Goal: Task Accomplishment & Management: Manage account settings

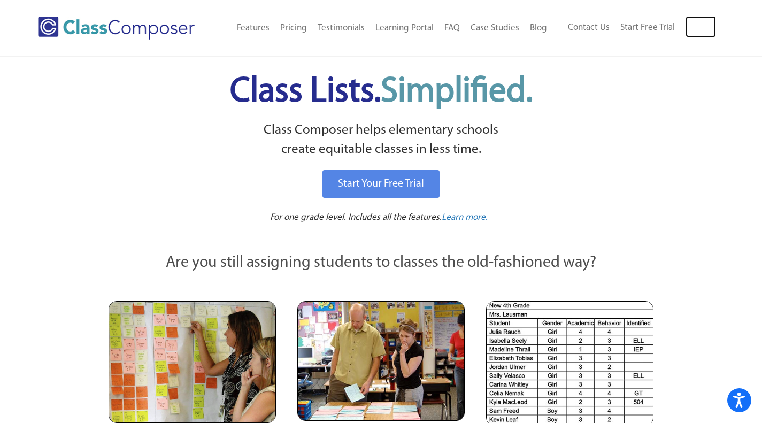
click at [696, 30] on link "Log In" at bounding box center [701, 26] width 30 height 21
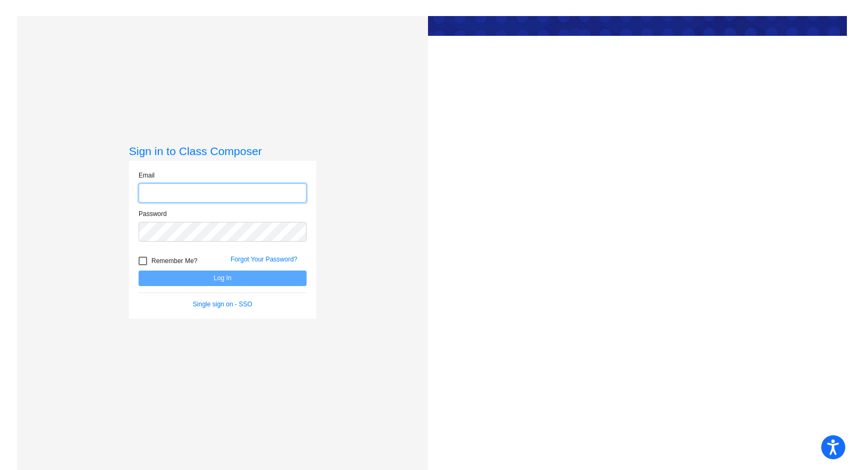
type input "[EMAIL_ADDRESS][DOMAIN_NAME]"
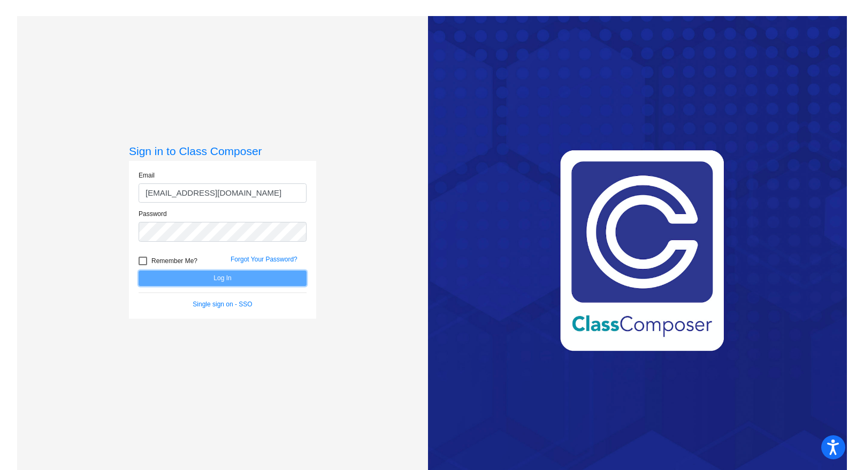
click at [264, 279] on button "Log In" at bounding box center [223, 279] width 168 height 16
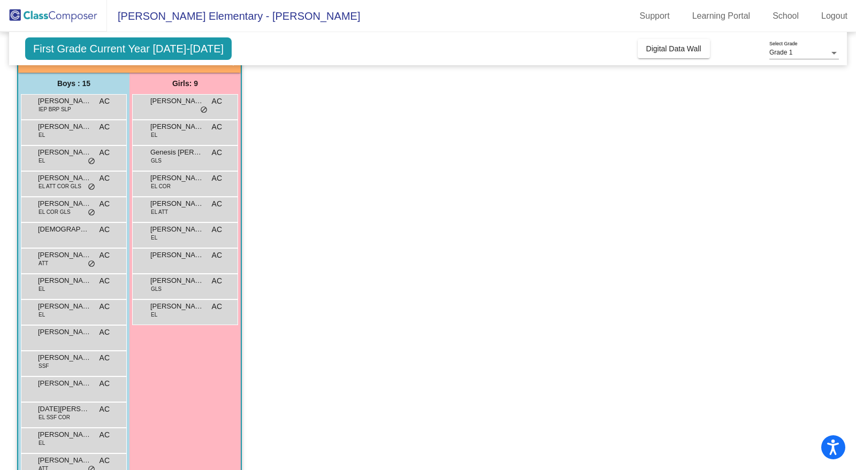
scroll to position [103, 0]
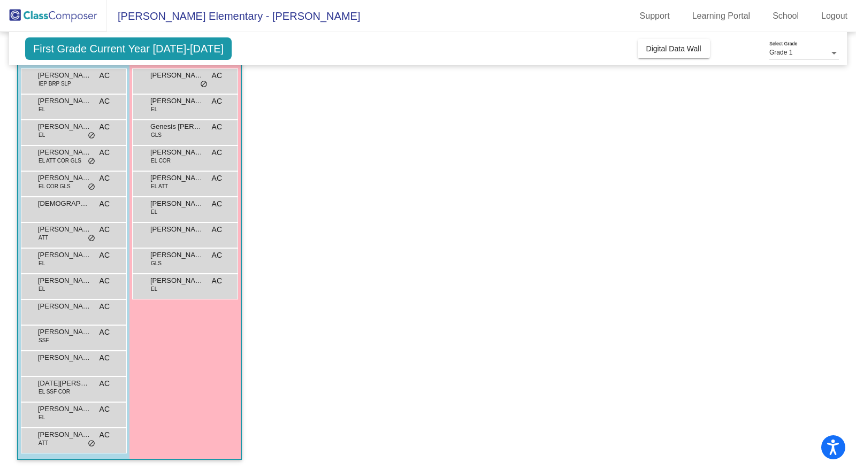
click at [75, 203] on span "[DEMOGRAPHIC_DATA][PERSON_NAME]" at bounding box center [65, 204] width 54 height 11
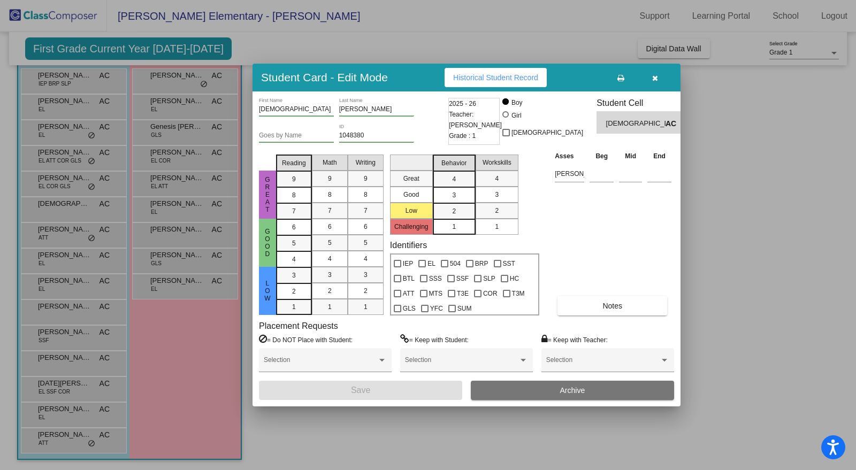
click at [590, 390] on button "Archive" at bounding box center [572, 390] width 203 height 19
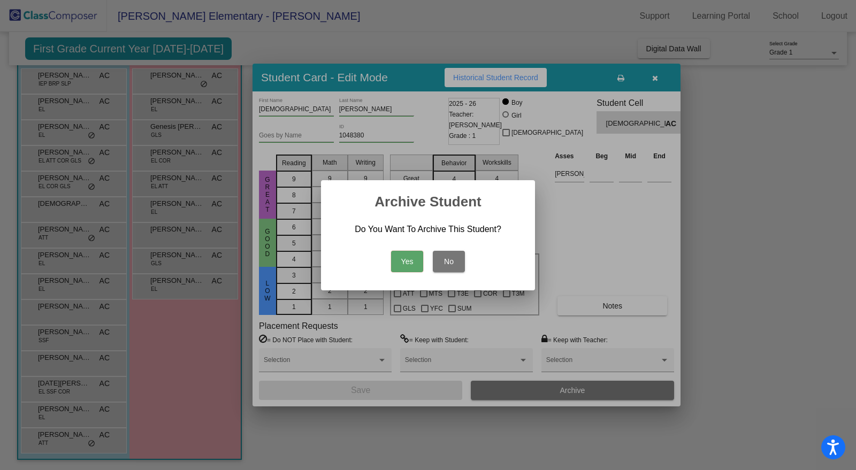
click at [403, 258] on button "Yes" at bounding box center [407, 261] width 32 height 21
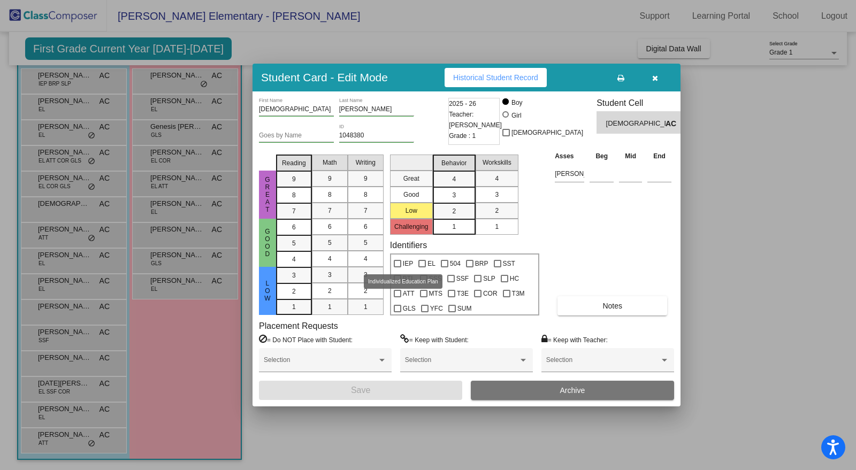
scroll to position [77, 0]
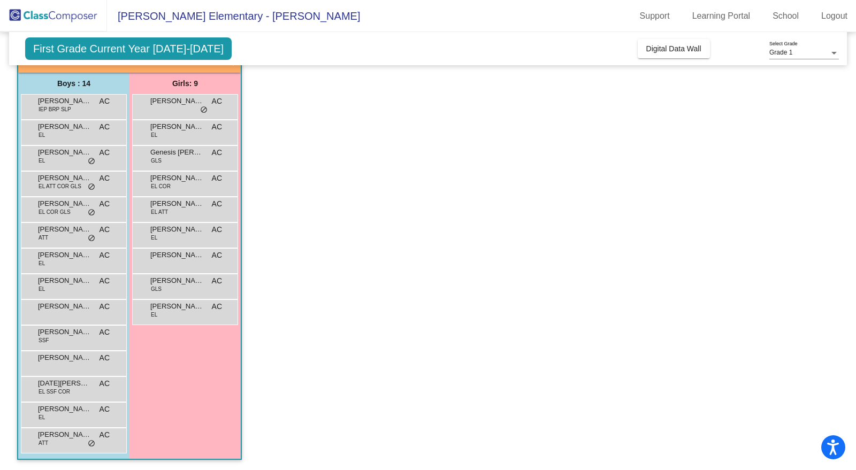
click at [92, 103] on div "[PERSON_NAME] IEP BRP SLP AC lock do_not_disturb_alt" at bounding box center [72, 106] width 102 height 22
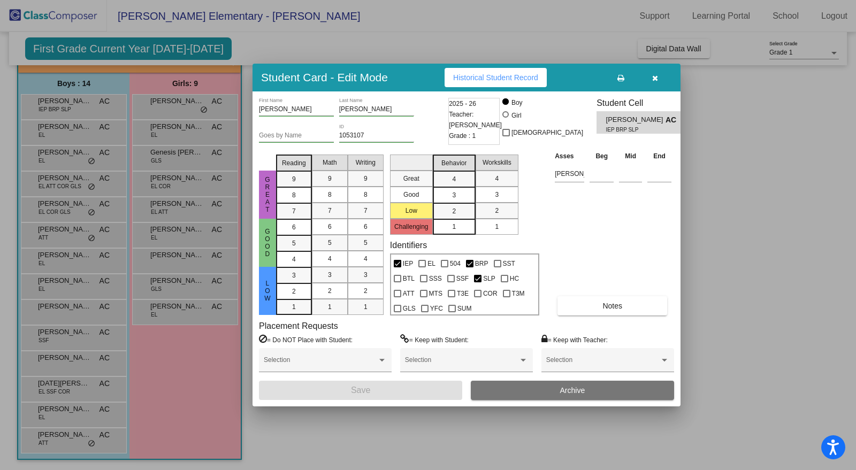
click at [585, 390] on button "Archive" at bounding box center [572, 390] width 203 height 19
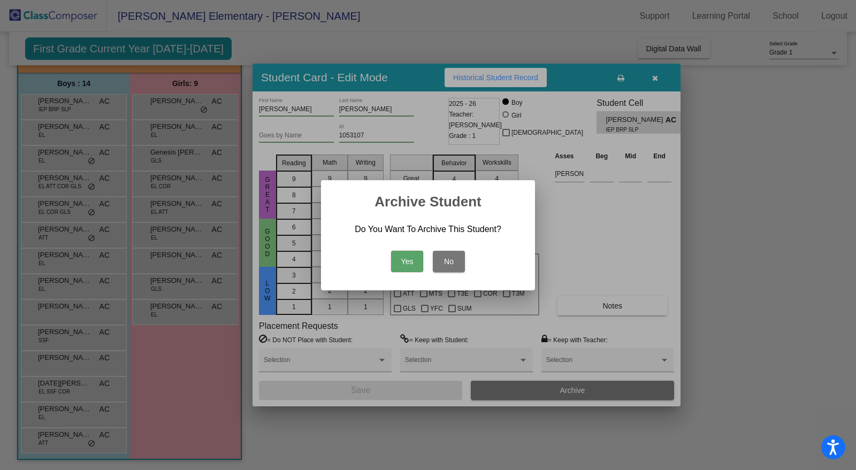
click at [415, 263] on button "Yes" at bounding box center [407, 261] width 32 height 21
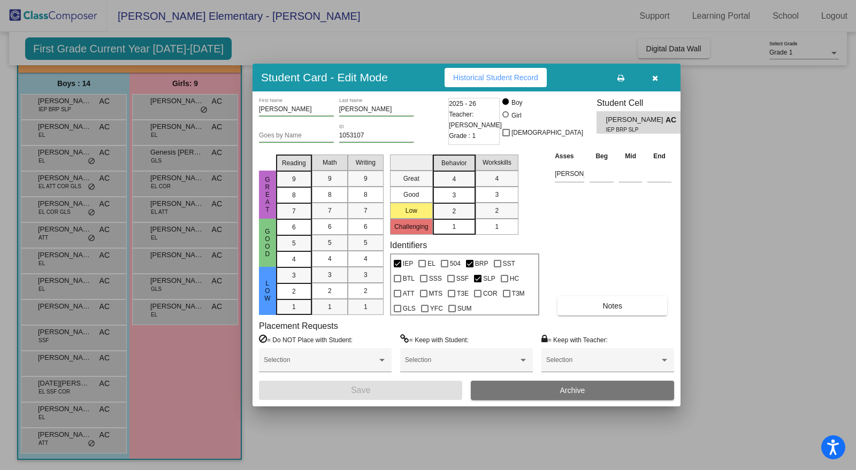
scroll to position [51, 0]
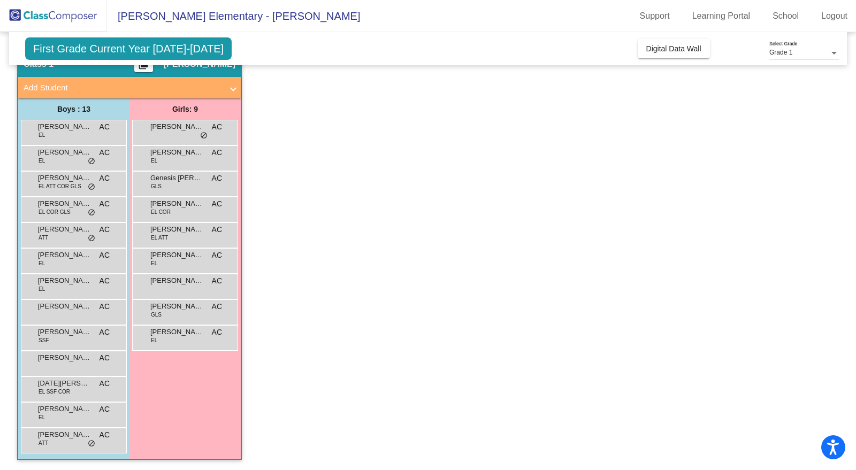
click at [415, 263] on app-classroom "Class 1 picture_as_pdf [PERSON_NAME] Add Student First Name Last Name Student I…" at bounding box center [428, 260] width 822 height 421
click at [50, 236] on div "[PERSON_NAME] ATT AC lock do_not_disturb_alt" at bounding box center [72, 234] width 102 height 22
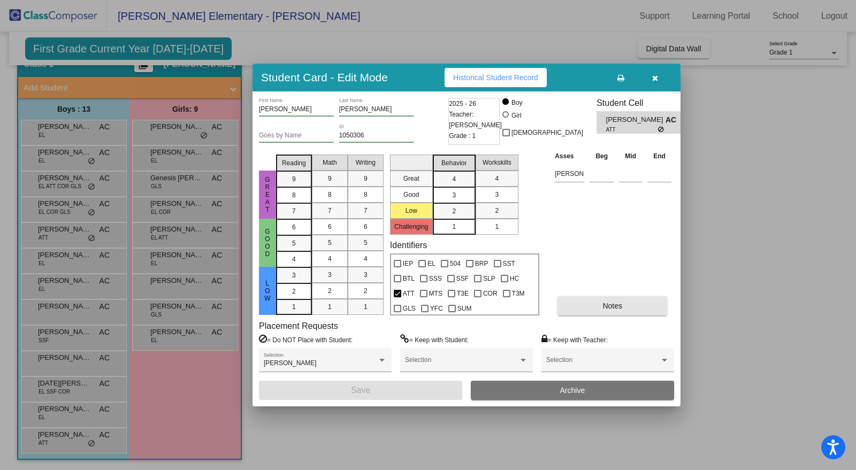
click at [641, 302] on button "Notes" at bounding box center [613, 305] width 110 height 19
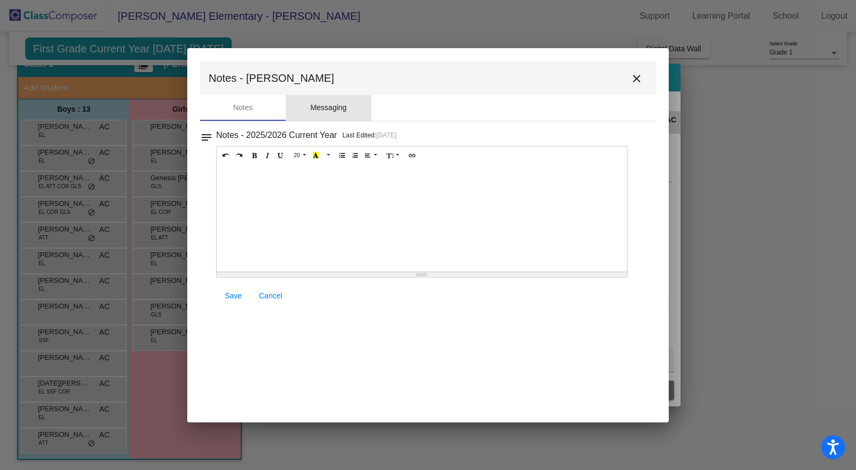
click at [328, 111] on div "Messaging" at bounding box center [328, 107] width 36 height 11
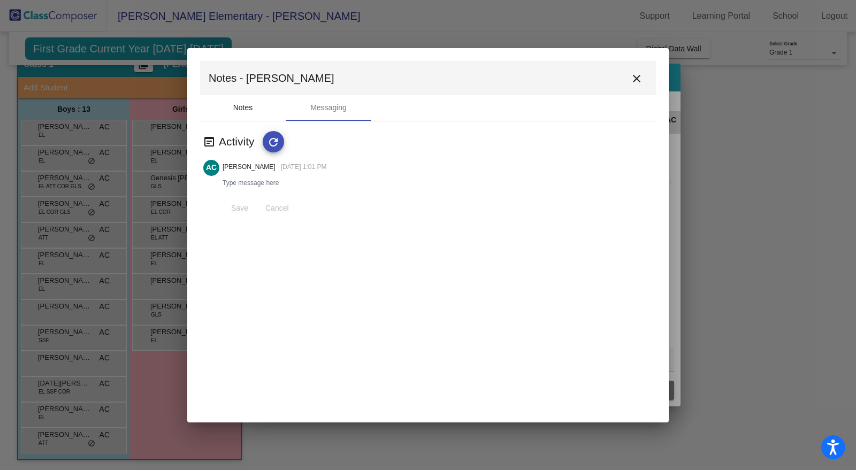
click at [246, 105] on div "Notes" at bounding box center [243, 107] width 20 height 11
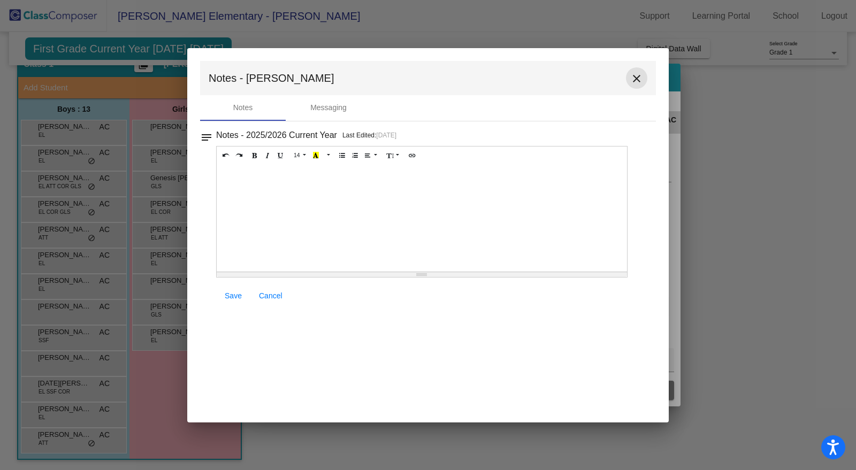
click at [642, 76] on mat-icon "close" at bounding box center [636, 78] width 13 height 13
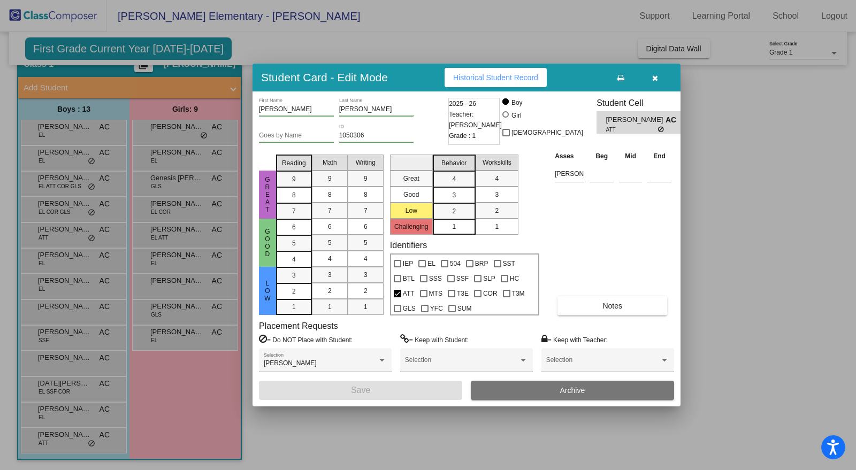
click at [653, 74] on span "button" at bounding box center [655, 77] width 6 height 9
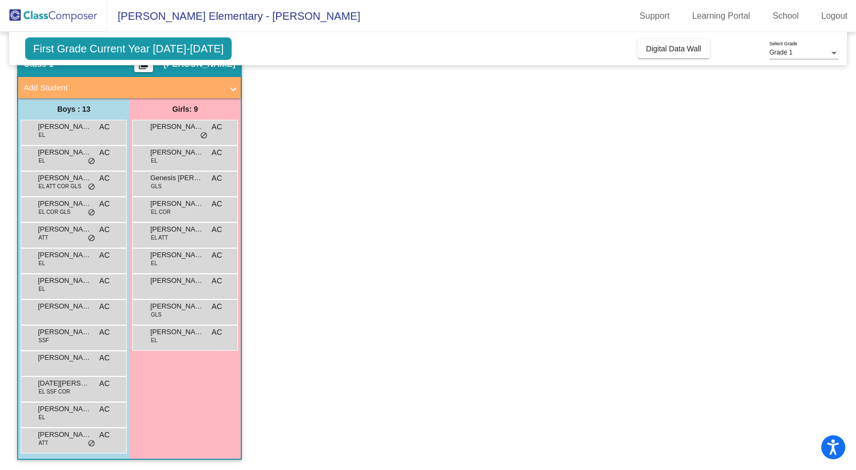
scroll to position [0, 0]
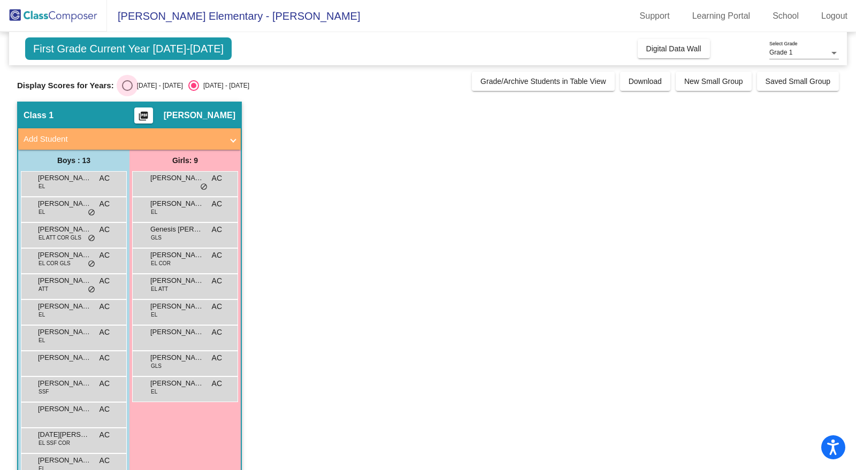
click at [127, 83] on div "Select an option" at bounding box center [127, 85] width 11 height 11
click at [127, 91] on input "[DATE] - [DATE]" at bounding box center [127, 91] width 1 height 1
radio input "true"
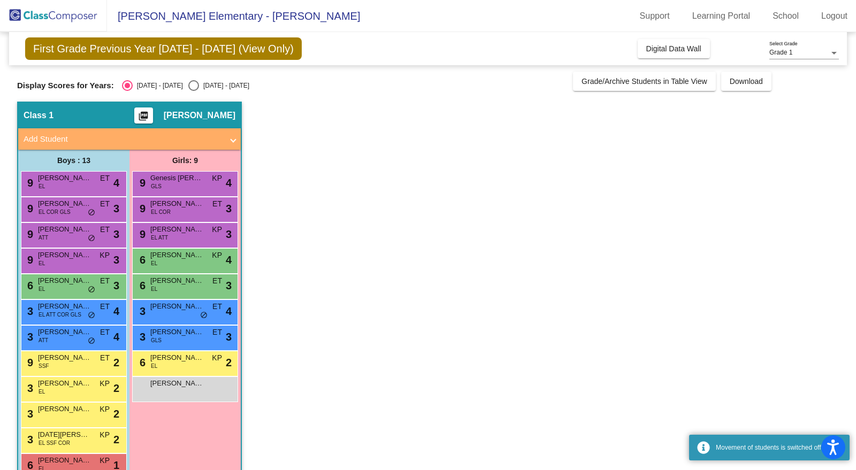
scroll to position [51, 0]
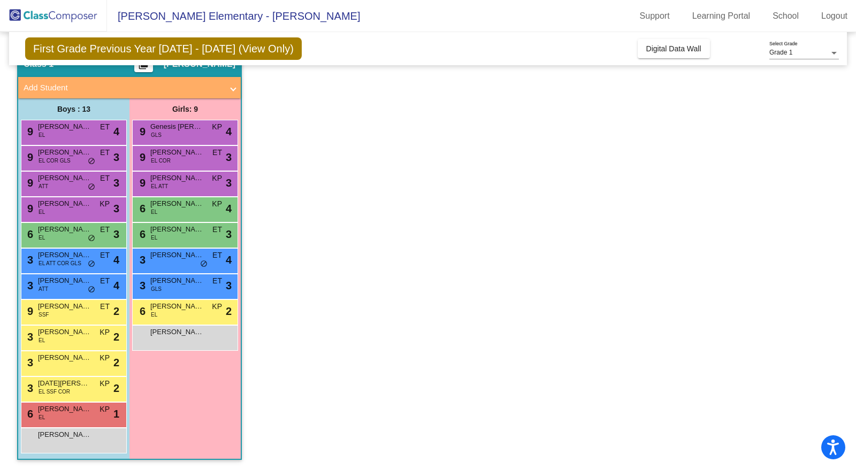
click at [95, 188] on div "9 [PERSON_NAME] ATT ET lock do_not_disturb_alt 3" at bounding box center [72, 183] width 102 height 22
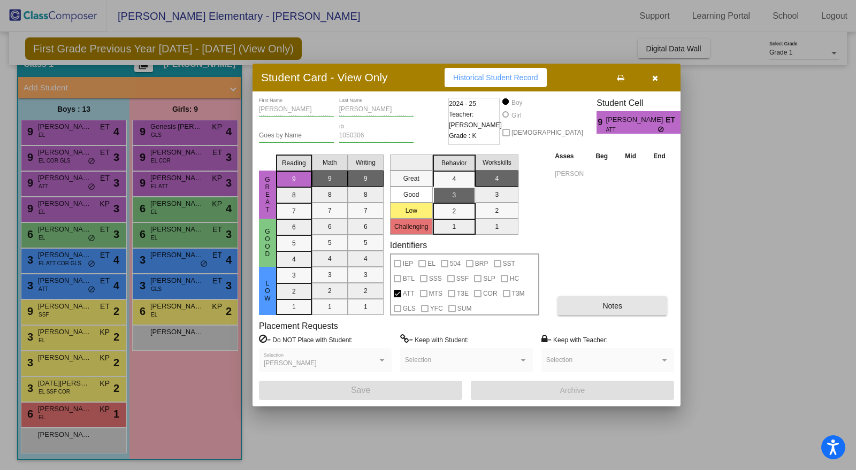
click at [619, 310] on button "Notes" at bounding box center [613, 305] width 110 height 19
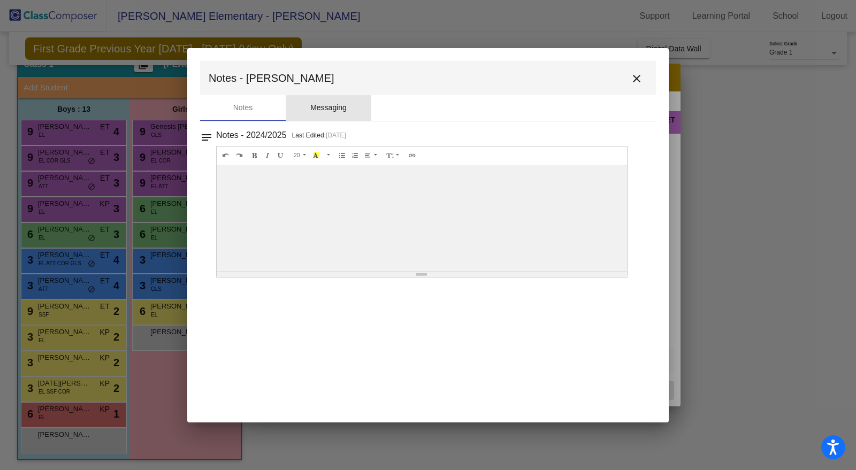
click at [340, 116] on div "Messaging" at bounding box center [329, 108] width 86 height 26
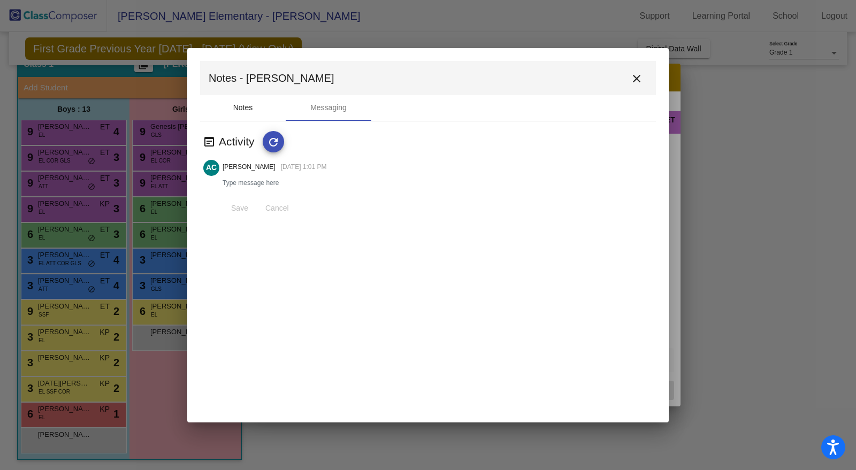
click at [260, 106] on div "Notes" at bounding box center [243, 108] width 86 height 26
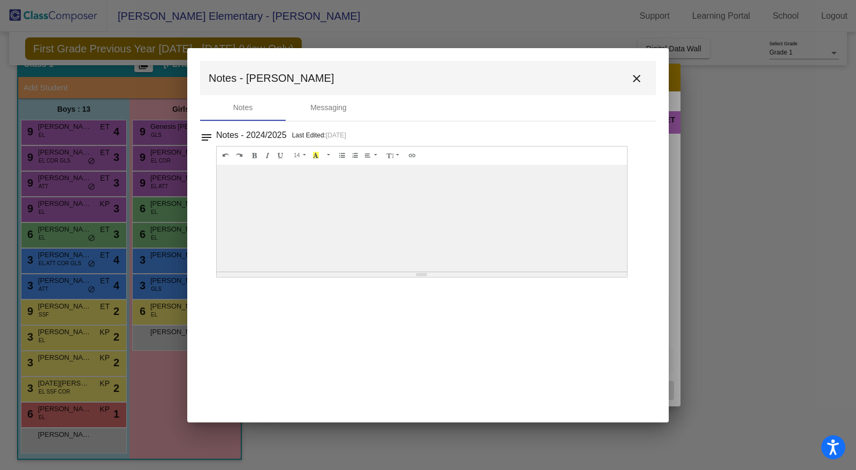
click at [630, 79] on mat-icon "close" at bounding box center [636, 78] width 13 height 13
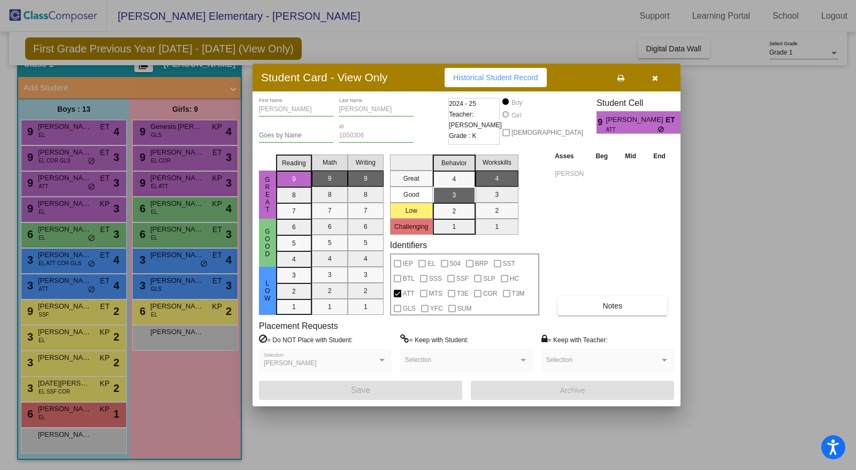
click at [194, 257] on div at bounding box center [428, 235] width 856 height 470
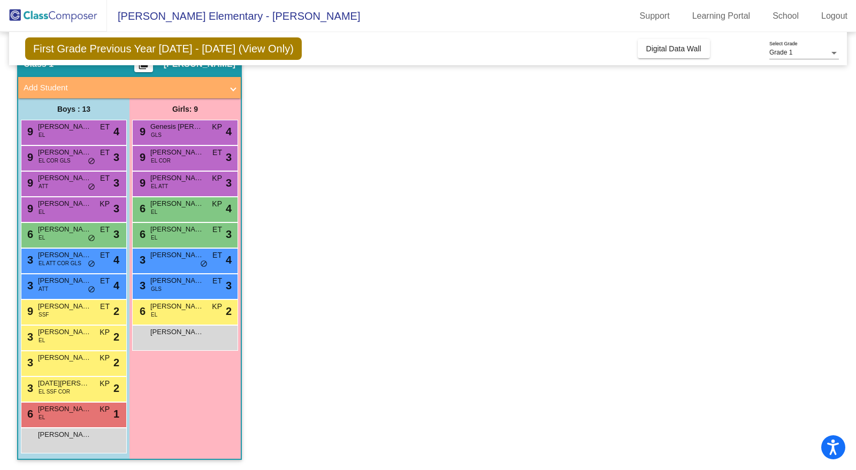
click at [174, 263] on div "3 [PERSON_NAME] ET lock do_not_disturb_alt 4" at bounding box center [185, 260] width 102 height 22
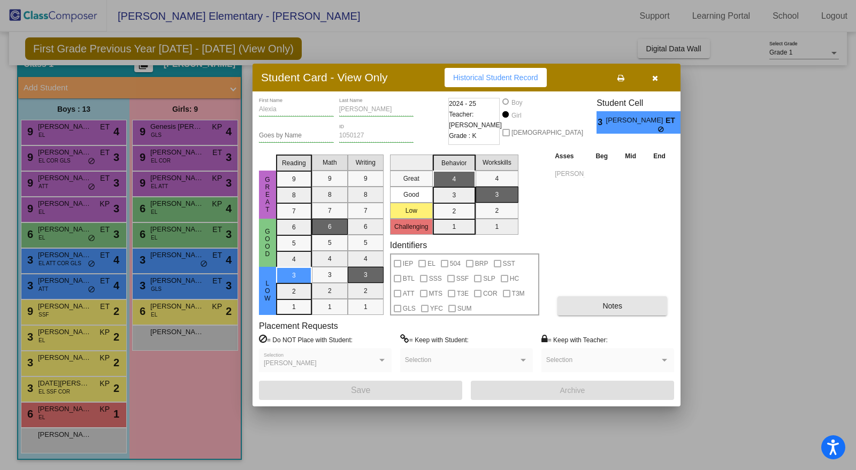
click at [596, 297] on button "Notes" at bounding box center [613, 305] width 110 height 19
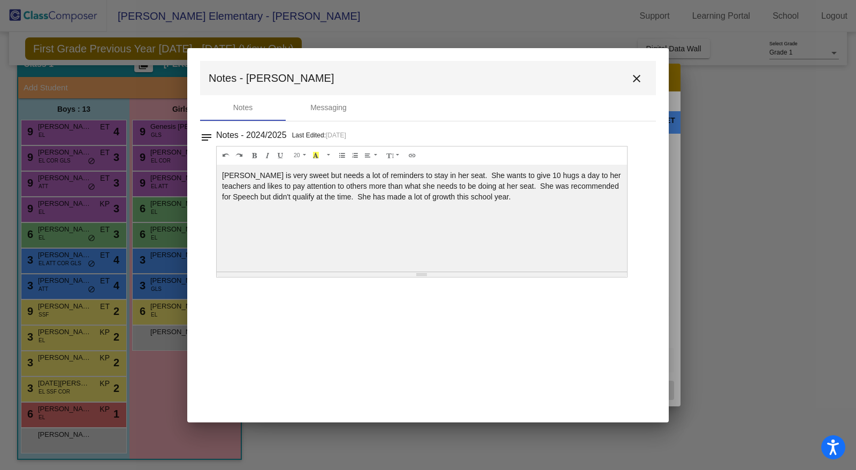
click at [637, 85] on button "close" at bounding box center [636, 77] width 21 height 21
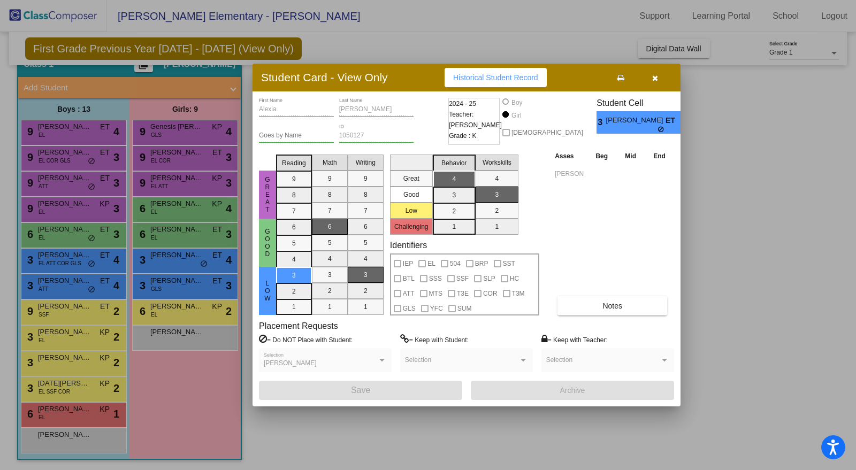
click at [200, 344] on div at bounding box center [428, 235] width 856 height 470
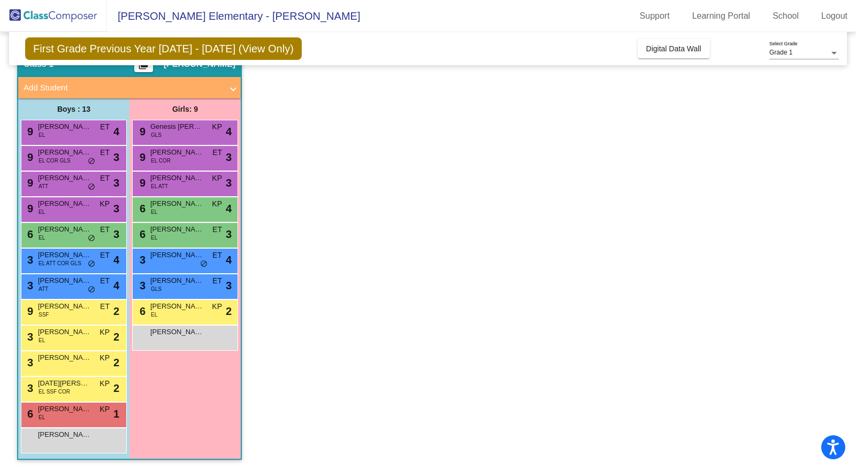
click at [193, 336] on span "[PERSON_NAME]" at bounding box center [177, 332] width 54 height 11
click at [194, 285] on span "[PERSON_NAME]" at bounding box center [177, 281] width 54 height 11
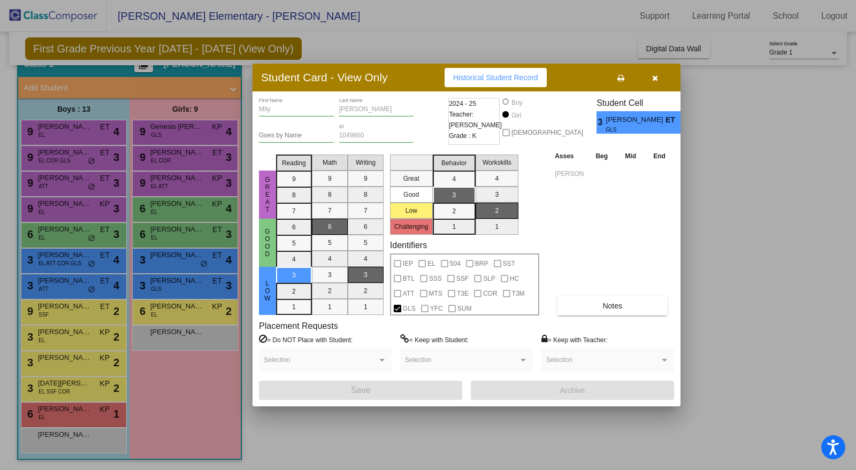
click at [741, 303] on div at bounding box center [428, 235] width 856 height 470
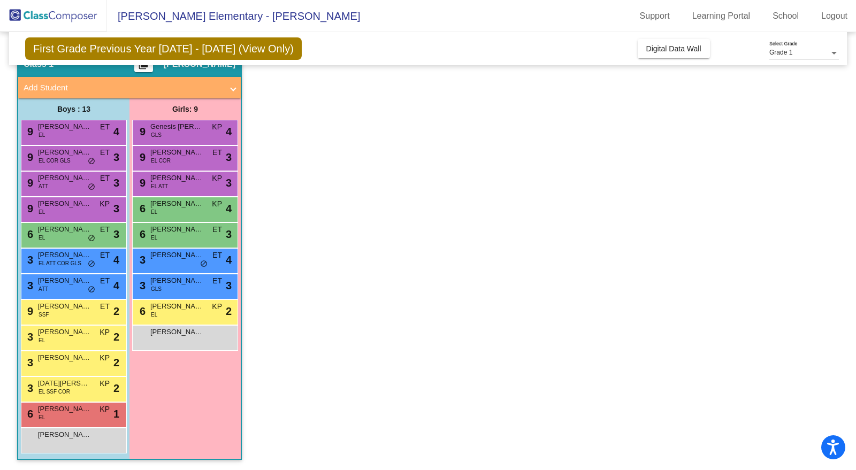
click at [159, 311] on div "6 [PERSON_NAME] EL KP lock do_not_disturb_alt 2" at bounding box center [185, 311] width 102 height 22
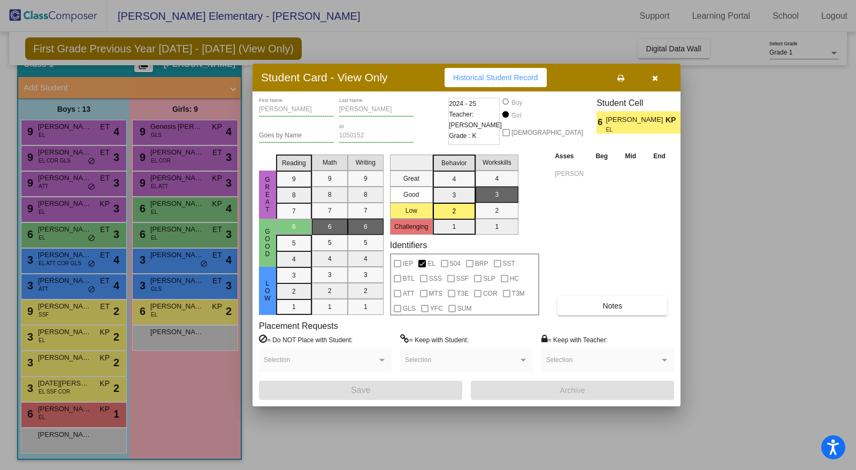
click at [654, 80] on icon "button" at bounding box center [655, 77] width 6 height 7
